Goal: Navigation & Orientation: Find specific page/section

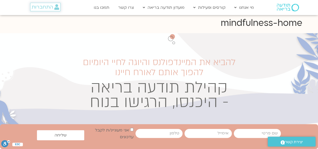
click at [43, 7] on span "התחברות" at bounding box center [42, 7] width 21 height 6
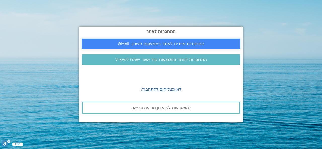
click at [134, 43] on span "התחברות מיידית לאתר באמצעות חשבון GMAIL" at bounding box center [161, 44] width 86 height 5
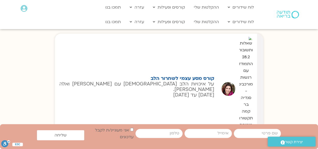
scroll to position [428, 0]
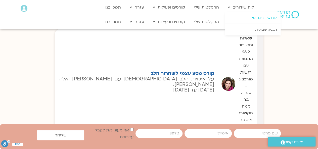
click at [261, 16] on link "לוח שידורים יומי" at bounding box center [253, 18] width 55 height 12
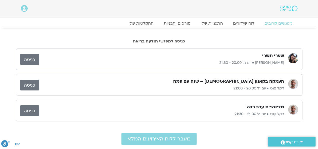
click at [28, 56] on link "כניסה" at bounding box center [29, 59] width 19 height 11
